Goal: Navigation & Orientation: Find specific page/section

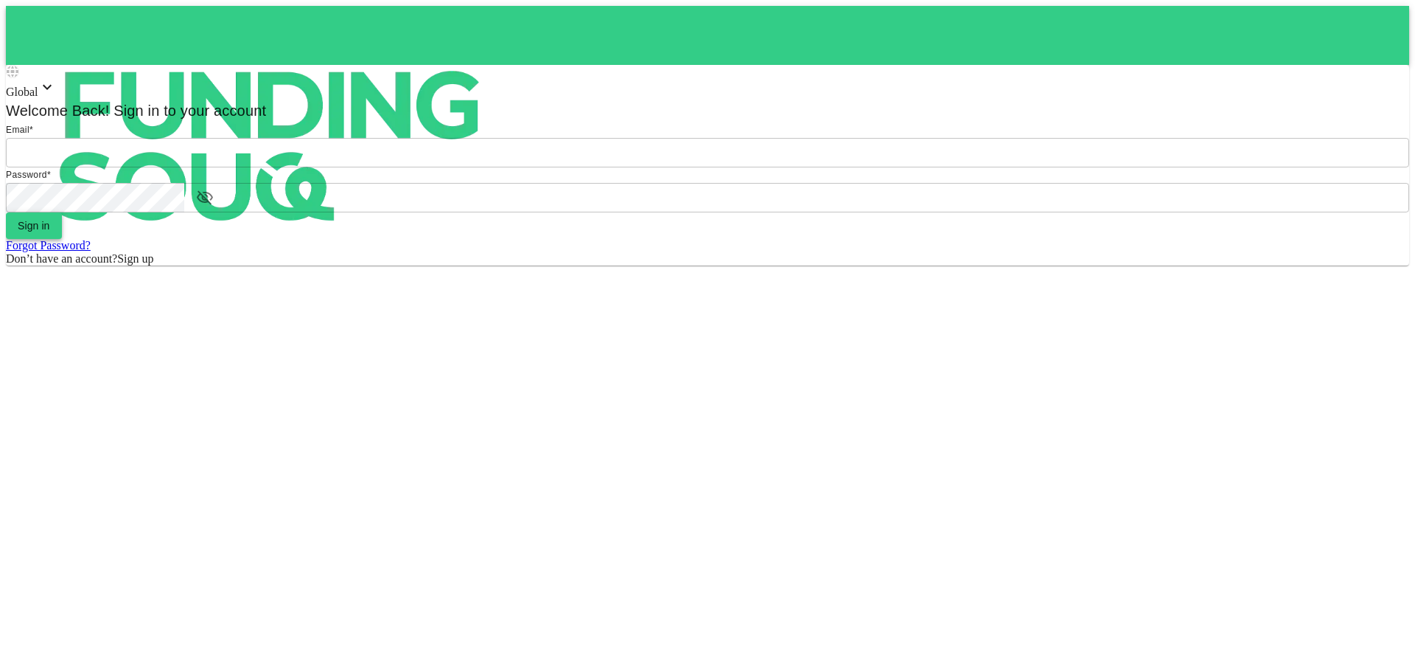
type input "[EMAIL_ADDRESS][DOMAIN_NAME]"
click at [62, 239] on button "Sign in" at bounding box center [34, 225] width 56 height 27
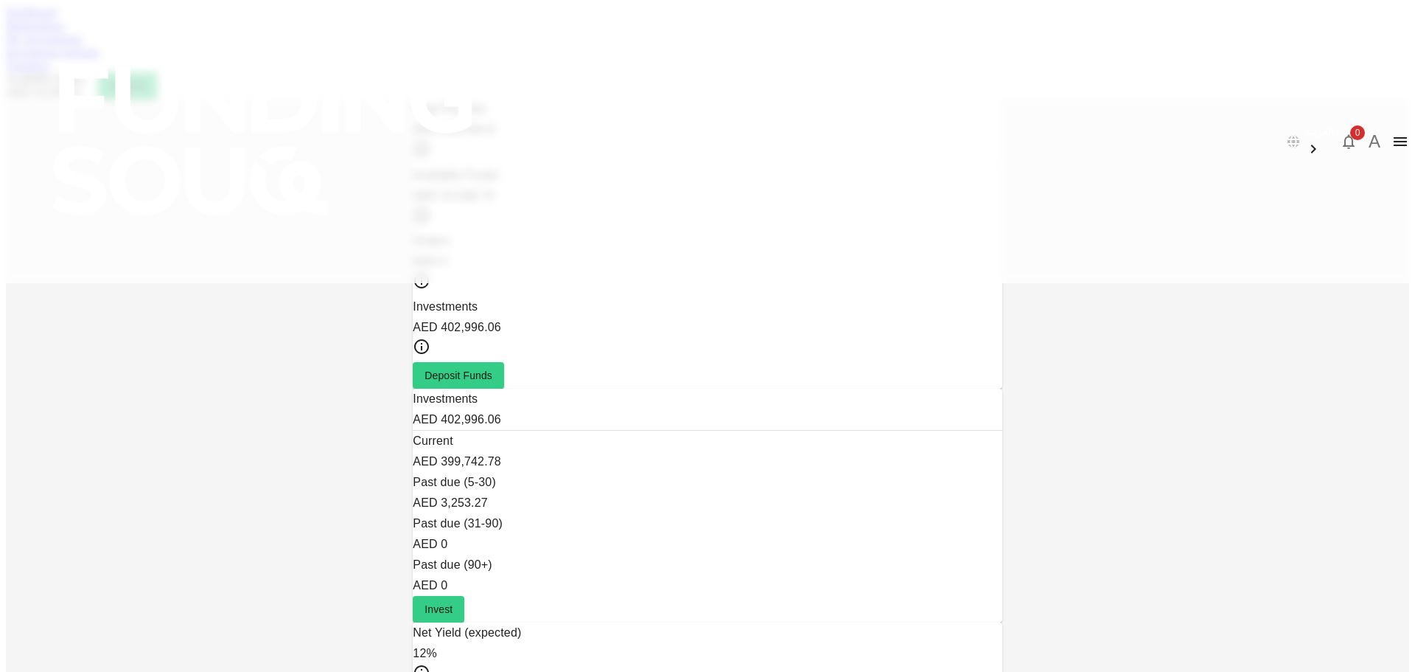
click at [65, 32] on link "Marketplace" at bounding box center [35, 25] width 59 height 13
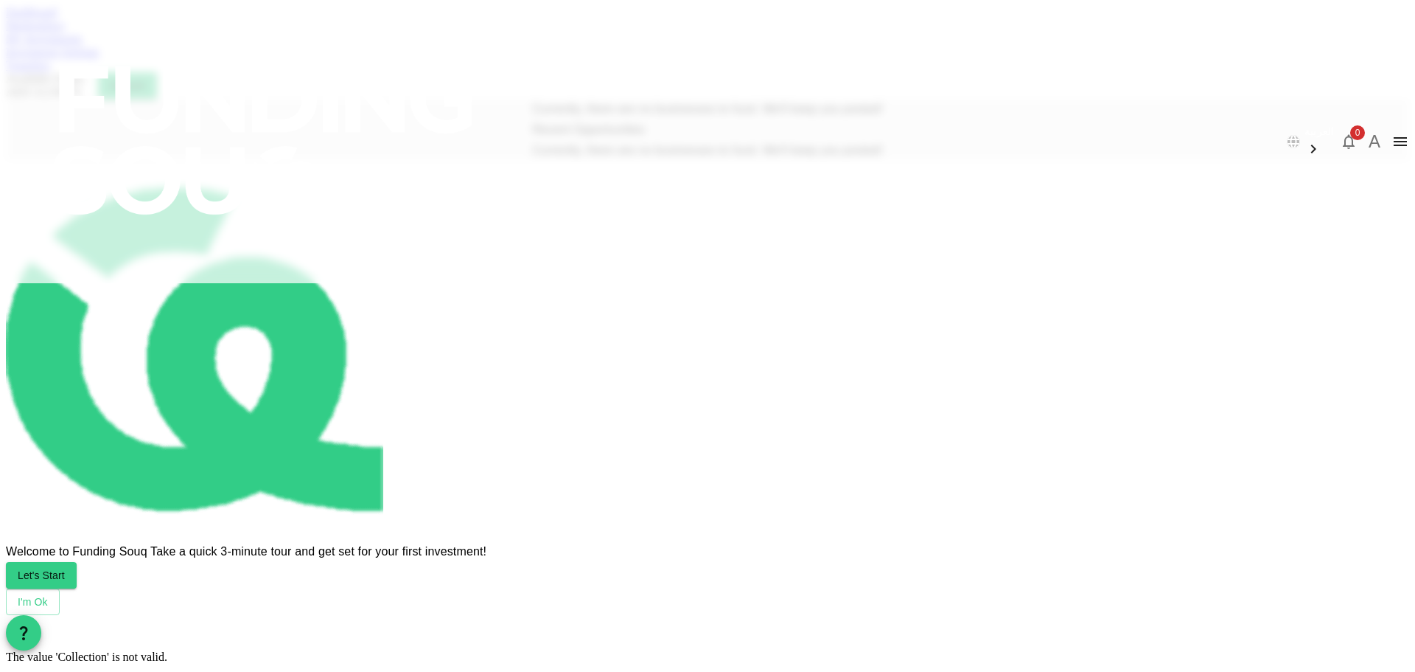
click at [599, 59] on div "Investment Settings" at bounding box center [707, 52] width 1403 height 13
click at [83, 45] on link "My Investments" at bounding box center [44, 38] width 77 height 13
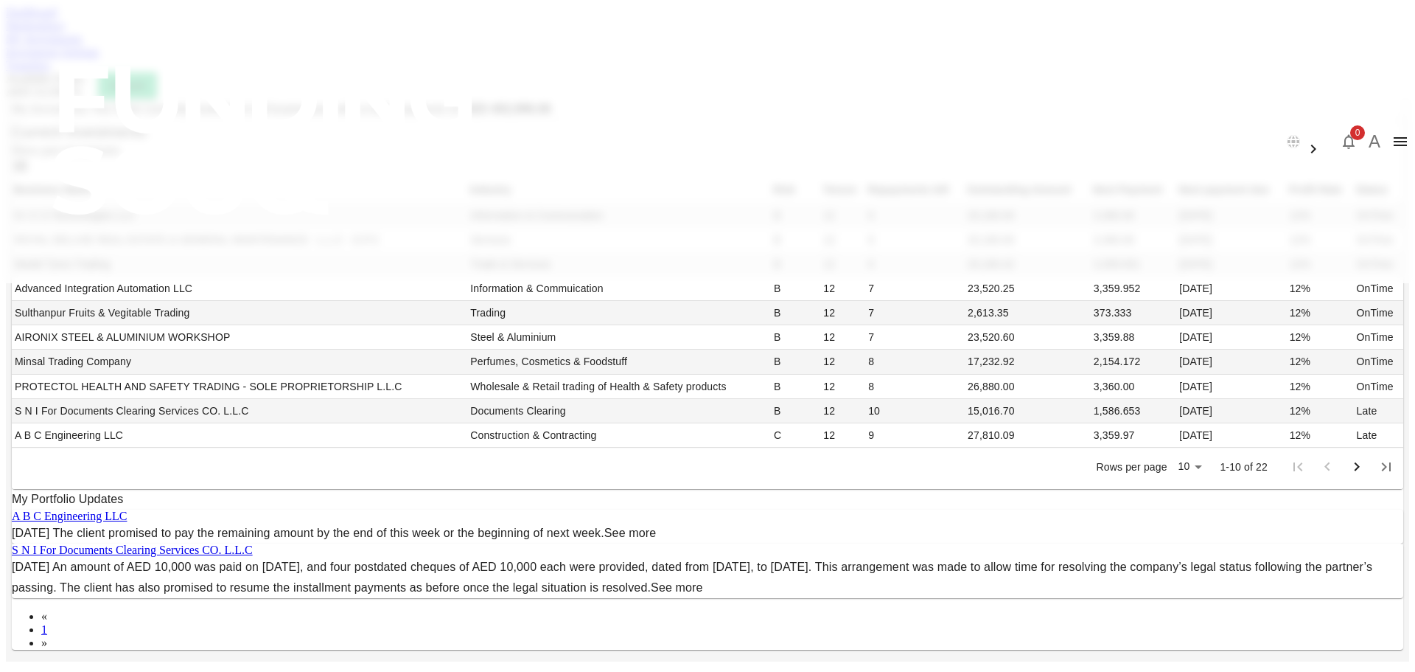
click at [100, 58] on link "Investment Settings" at bounding box center [53, 52] width 94 height 13
